Goal: Task Accomplishment & Management: Use online tool/utility

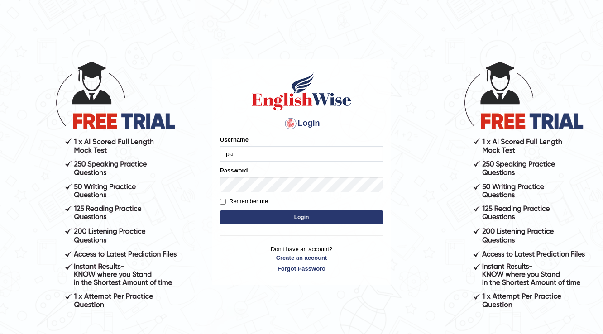
type input "parbhasni"
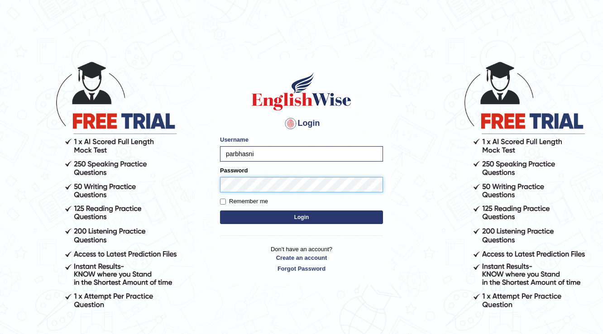
click at [220, 211] on button "Login" at bounding box center [301, 218] width 163 height 14
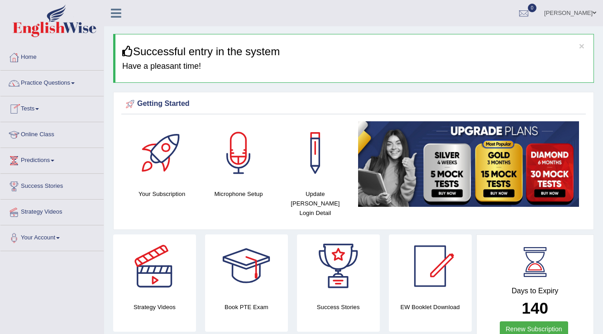
click at [36, 110] on link "Tests" at bounding box center [51, 107] width 103 height 23
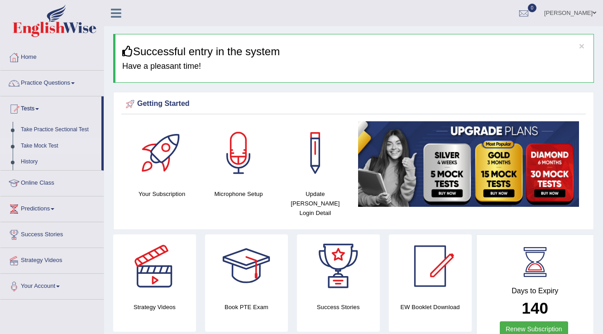
click at [40, 142] on link "Take Mock Test" at bounding box center [59, 146] width 85 height 16
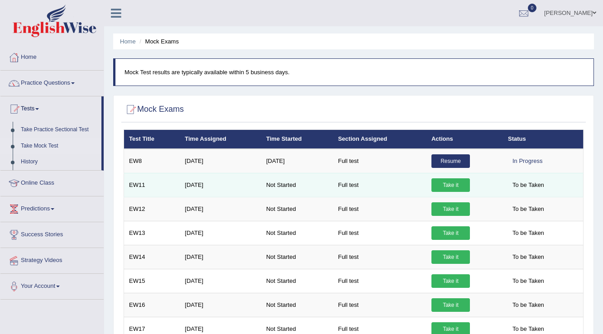
click at [460, 188] on link "Take it" at bounding box center [450, 185] width 38 height 14
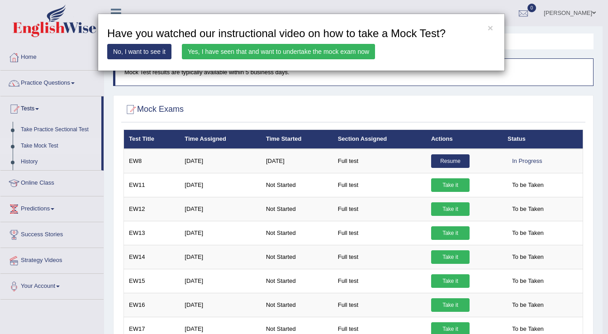
click at [342, 51] on link "Yes, I have seen that and want to undertake the mock exam now" at bounding box center [278, 51] width 193 height 15
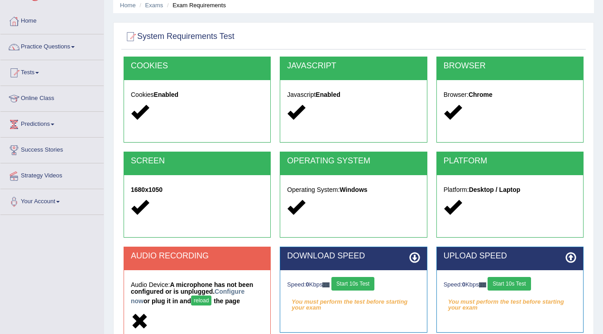
scroll to position [141, 0]
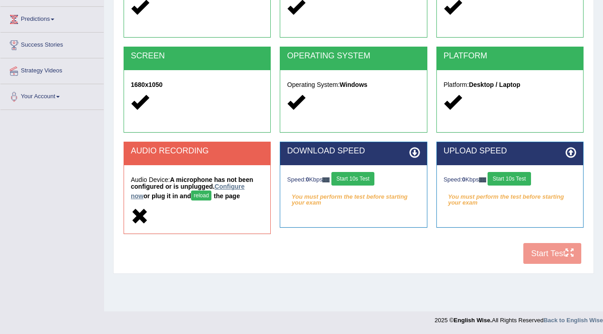
click at [244, 187] on link "Configure now" at bounding box center [188, 191] width 114 height 17
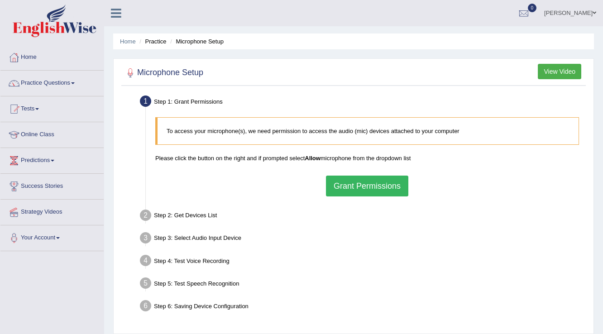
click at [340, 183] on button "Grant Permissions" at bounding box center [367, 186] width 82 height 21
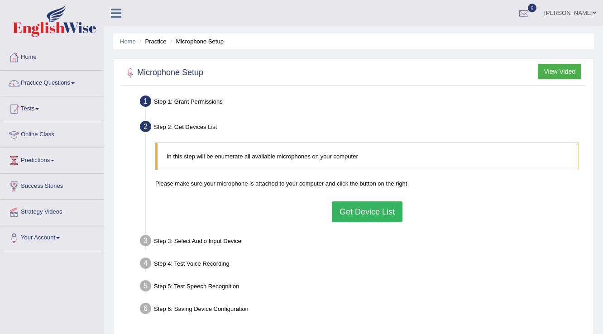
click at [361, 204] on button "Get Device List" at bounding box center [367, 211] width 71 height 21
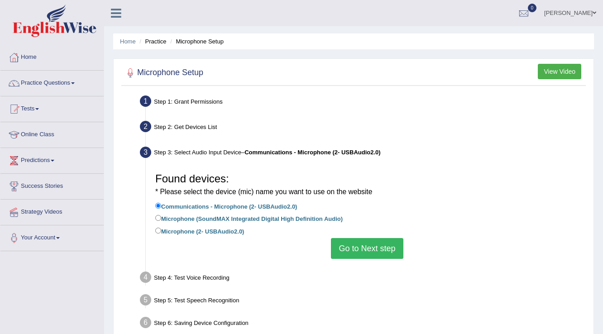
click at [398, 243] on button "Go to Next step" at bounding box center [367, 248] width 72 height 21
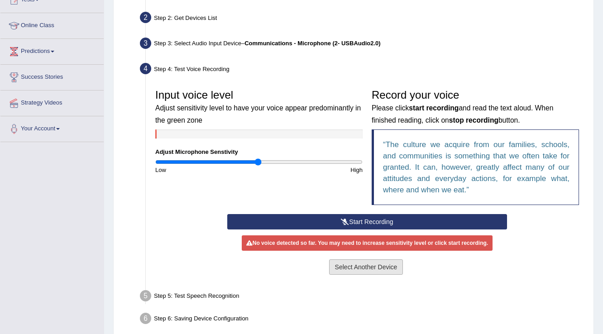
scroll to position [145, 0]
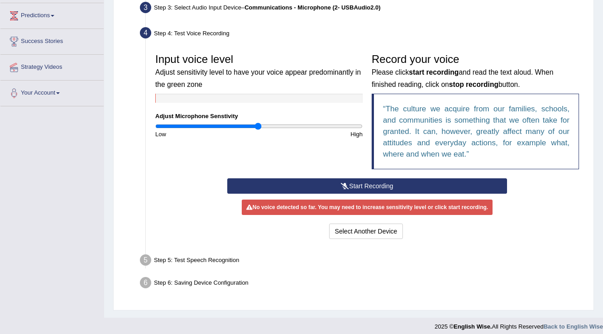
click at [391, 187] on button "Start Recording" at bounding box center [366, 185] width 279 height 15
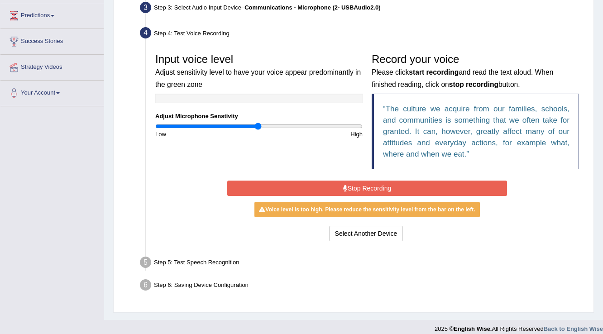
click at [404, 187] on button "Stop Recording" at bounding box center [366, 188] width 279 height 15
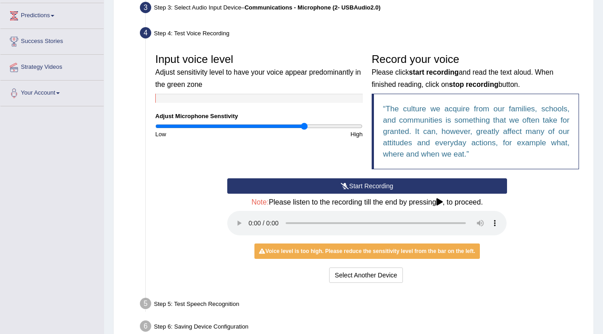
click at [304, 127] on input "range" at bounding box center [258, 126] width 207 height 7
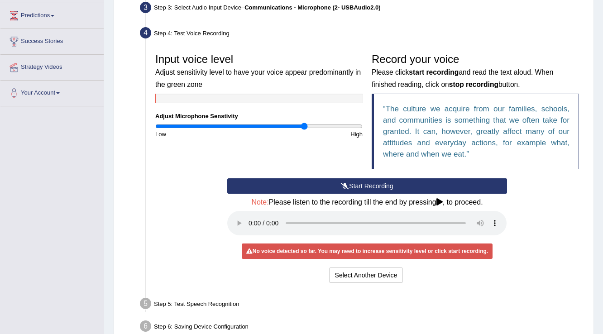
click at [366, 181] on button "Start Recording" at bounding box center [366, 185] width 279 height 15
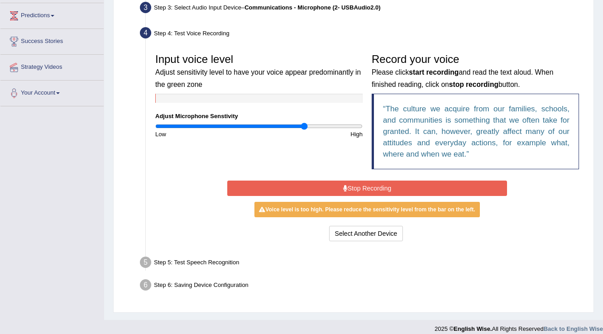
click at [371, 184] on button "Stop Recording" at bounding box center [366, 188] width 279 height 15
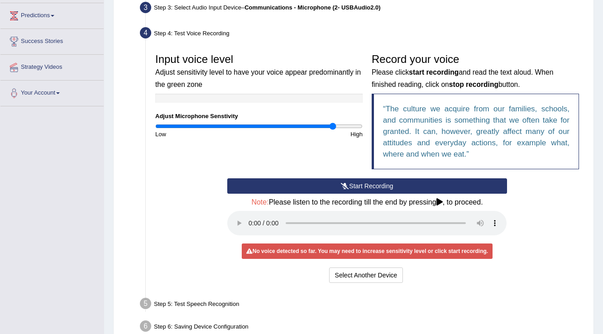
click at [331, 127] on input "range" at bounding box center [258, 126] width 207 height 7
click at [331, 125] on input "range" at bounding box center [258, 126] width 207 height 7
click at [364, 182] on button "Start Recording" at bounding box center [366, 185] width 279 height 15
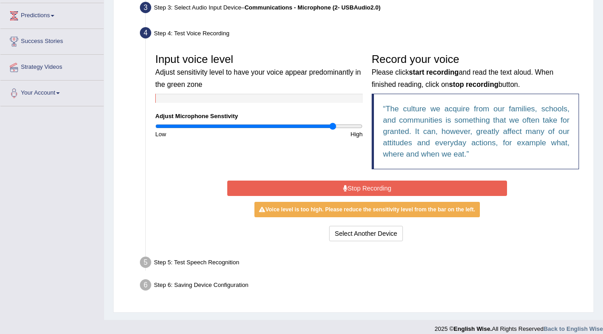
click at [367, 183] on button "Stop Recording" at bounding box center [366, 188] width 279 height 15
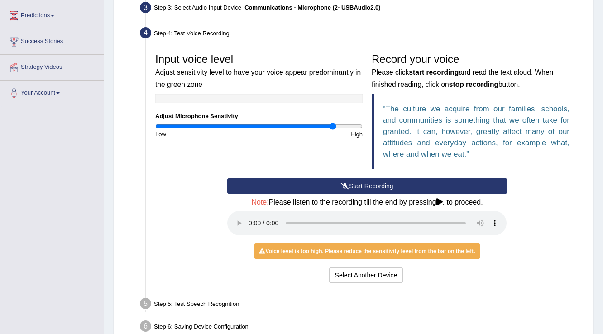
click at [388, 182] on button "Start Recording" at bounding box center [366, 185] width 279 height 15
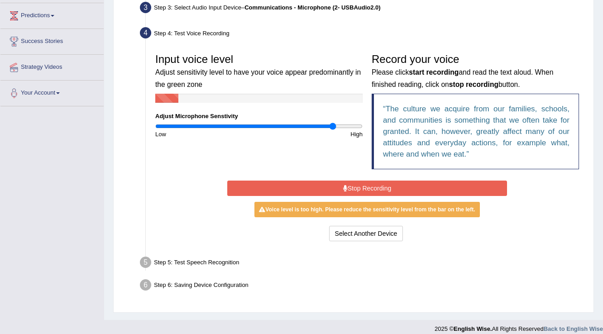
click at [395, 186] on button "Stop Recording" at bounding box center [366, 188] width 279 height 15
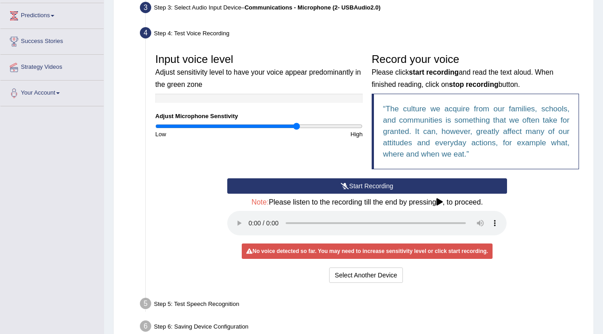
click at [296, 126] on input "range" at bounding box center [258, 126] width 207 height 7
click at [347, 183] on icon at bounding box center [345, 186] width 8 height 6
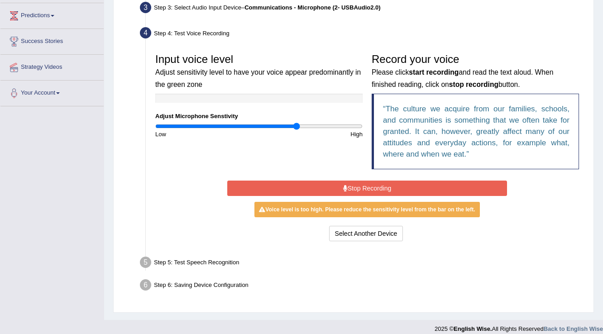
click at [347, 182] on button "Stop Recording" at bounding box center [366, 188] width 279 height 15
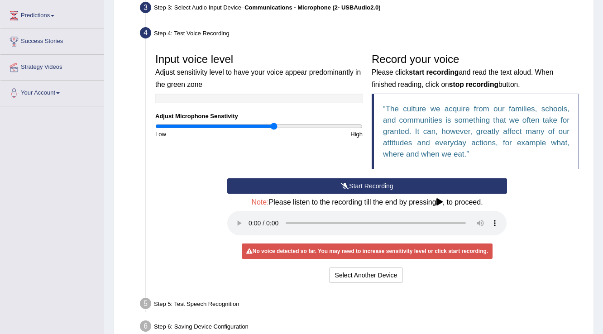
click at [274, 127] on input "range" at bounding box center [258, 126] width 207 height 7
click at [356, 183] on button "Start Recording" at bounding box center [366, 185] width 279 height 15
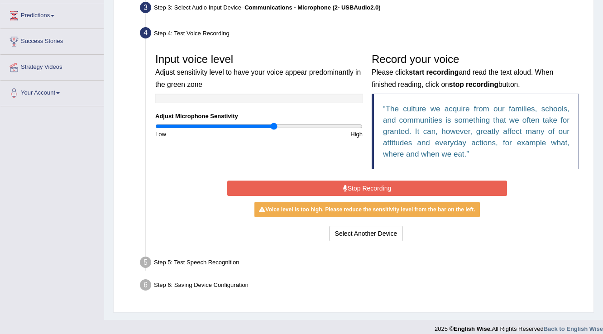
click at [357, 189] on button "Stop Recording" at bounding box center [366, 188] width 279 height 15
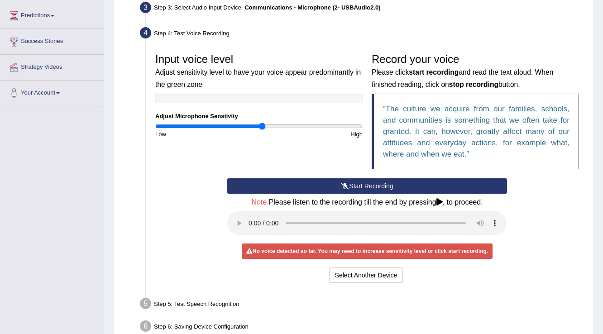
click at [263, 127] on input "range" at bounding box center [258, 126] width 207 height 7
click at [355, 185] on button "Start Recording" at bounding box center [366, 185] width 279 height 15
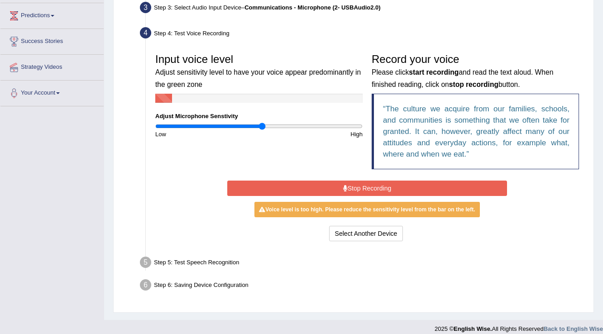
click at [356, 185] on button "Stop Recording" at bounding box center [366, 188] width 279 height 15
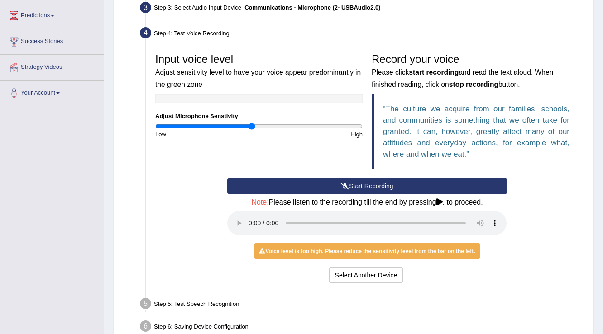
type input "0.94"
click at [253, 125] on input "range" at bounding box center [258, 126] width 207 height 7
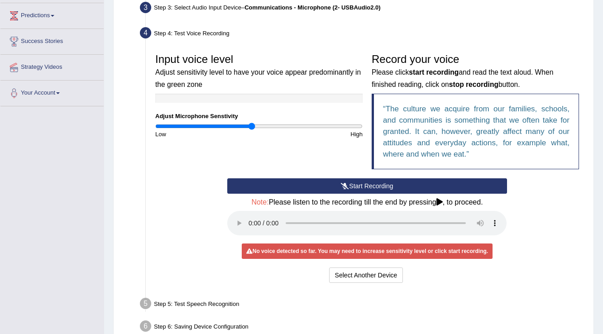
click at [339, 183] on button "Start Recording" at bounding box center [366, 185] width 279 height 15
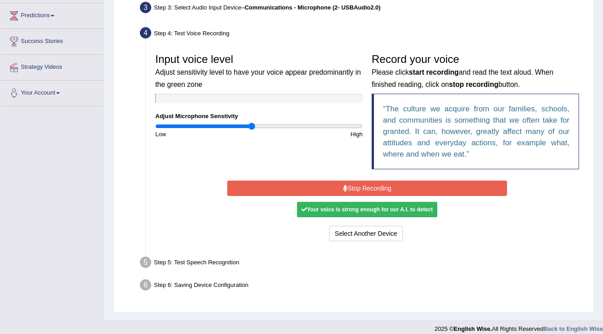
click at [339, 183] on button "Stop Recording" at bounding box center [366, 188] width 279 height 15
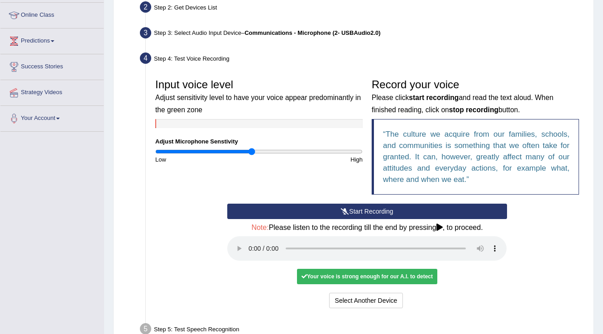
scroll to position [181, 0]
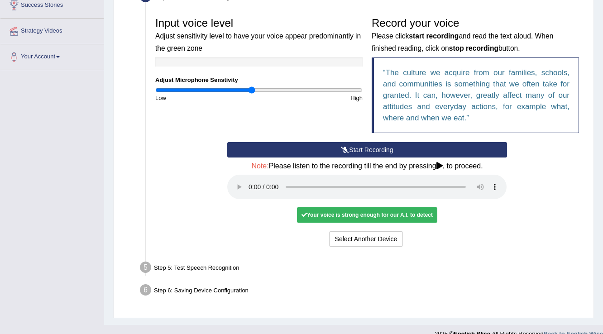
click at [389, 219] on div "Your voice is strong enough for our A.I. to detect" at bounding box center [367, 214] width 140 height 15
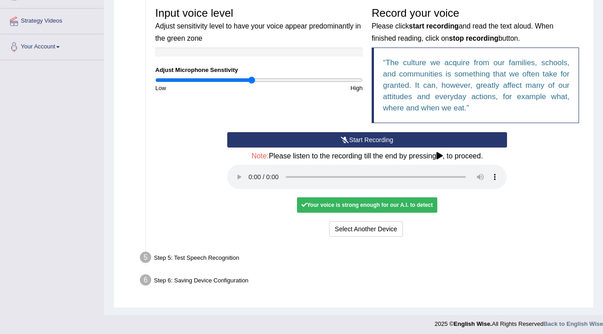
scroll to position [194, 0]
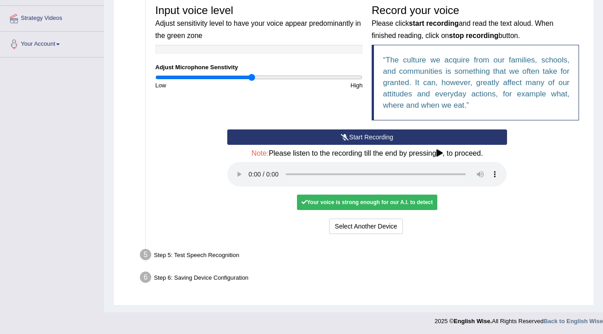
click at [402, 197] on div "Your voice is strong enough for our A.I. to detect" at bounding box center [367, 202] width 140 height 15
click at [398, 205] on div "Your voice is strong enough for our A.I. to detect" at bounding box center [367, 202] width 140 height 15
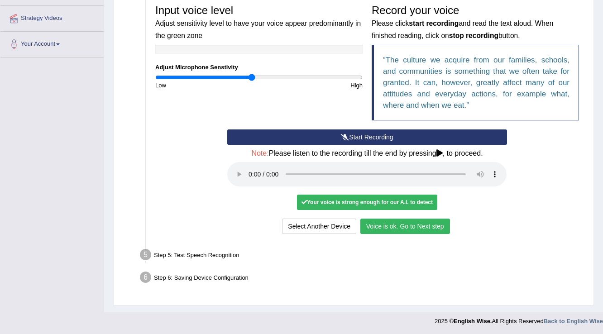
click at [385, 224] on button "Voice is ok. Go to Next step" at bounding box center [405, 226] width 90 height 15
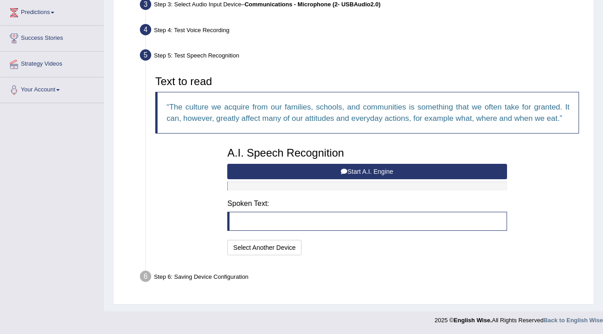
scroll to position [147, 0]
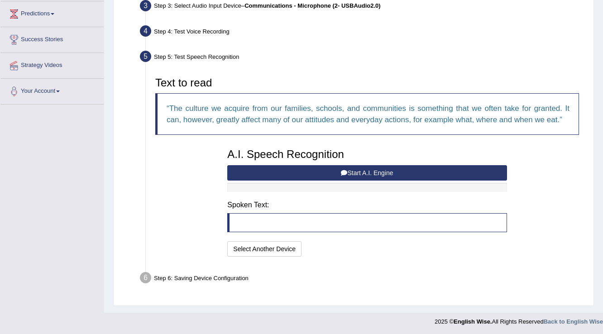
click at [376, 174] on button "Start A.I. Engine" at bounding box center [366, 172] width 279 height 15
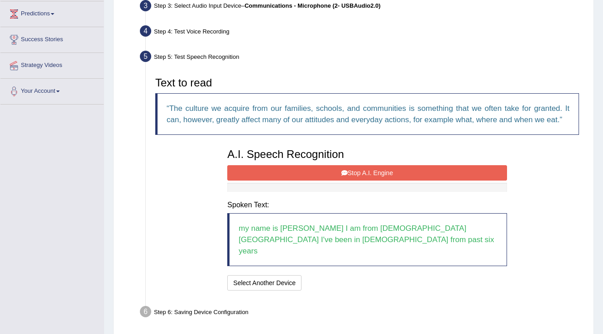
click at [376, 174] on button "Stop A.I. Engine" at bounding box center [366, 172] width 279 height 15
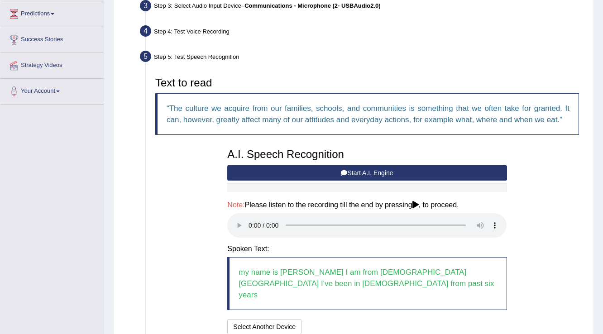
scroll to position [214, 0]
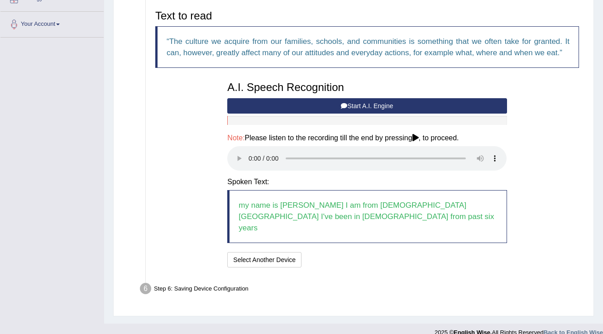
click at [388, 216] on blockquote "my name is [PERSON_NAME] I am from [DEMOGRAPHIC_DATA][GEOGRAPHIC_DATA] I've bee…" at bounding box center [366, 216] width 279 height 53
click at [377, 252] on button "Speech is ok. Go to Last step" at bounding box center [353, 259] width 95 height 15
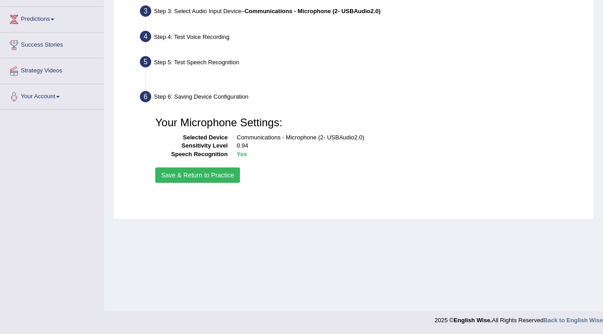
scroll to position [141, 0]
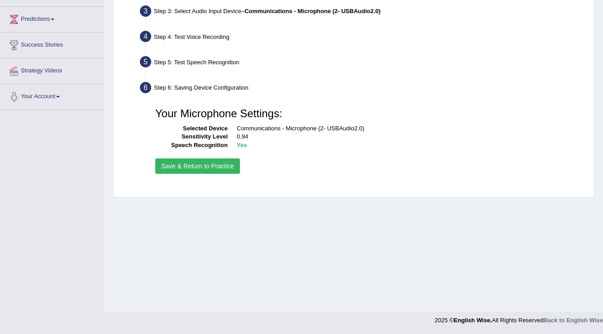
click at [225, 167] on button "Save & Return to Practice" at bounding box center [197, 165] width 85 height 15
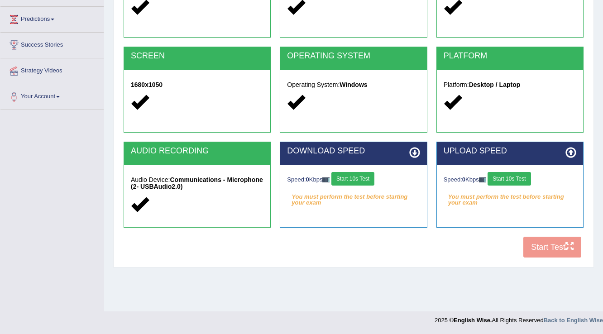
click at [364, 182] on button "Start 10s Test" at bounding box center [352, 179] width 43 height 14
click at [510, 181] on button "Start 10s Test" at bounding box center [509, 179] width 43 height 14
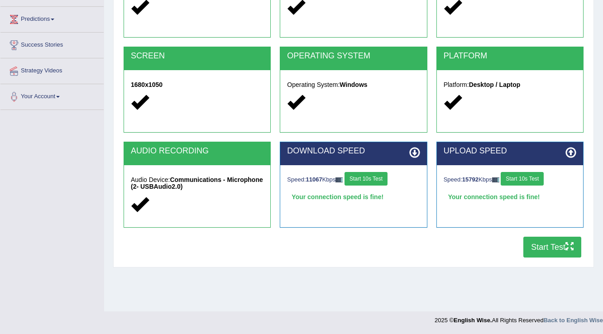
click at [544, 242] on button "Start Test" at bounding box center [552, 247] width 58 height 21
